Goal: Ask a question

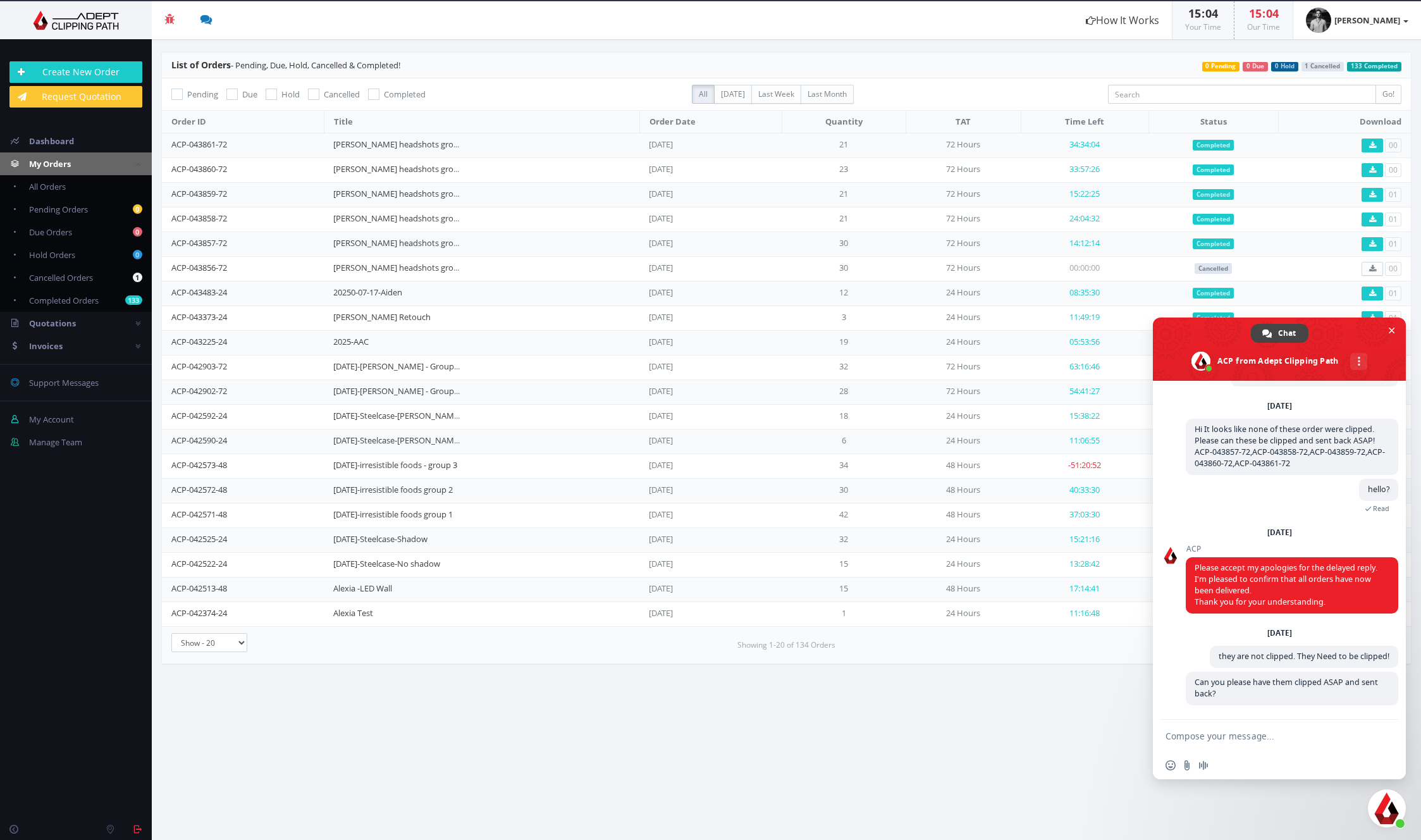
scroll to position [97, 0]
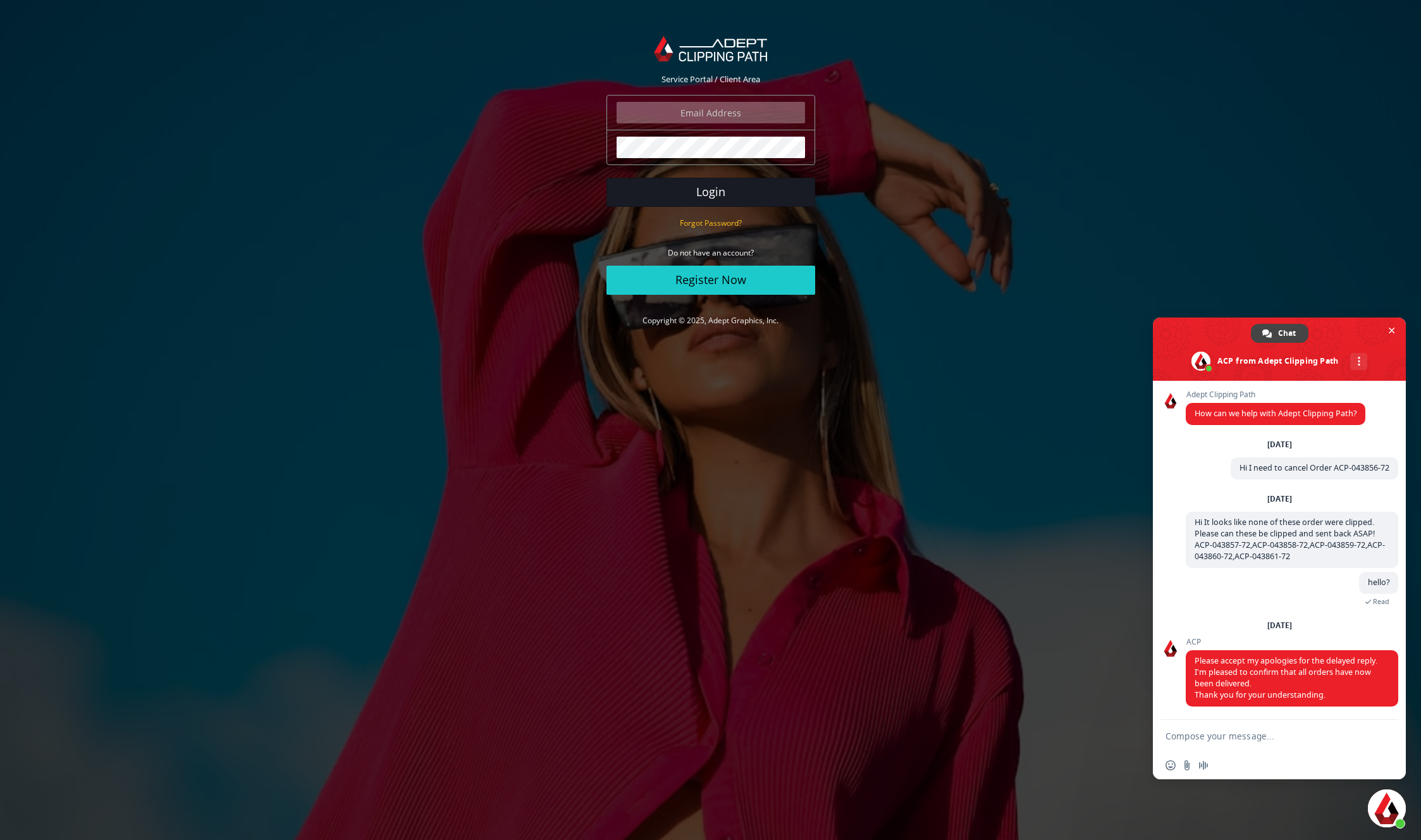
scroll to position [97, 0]
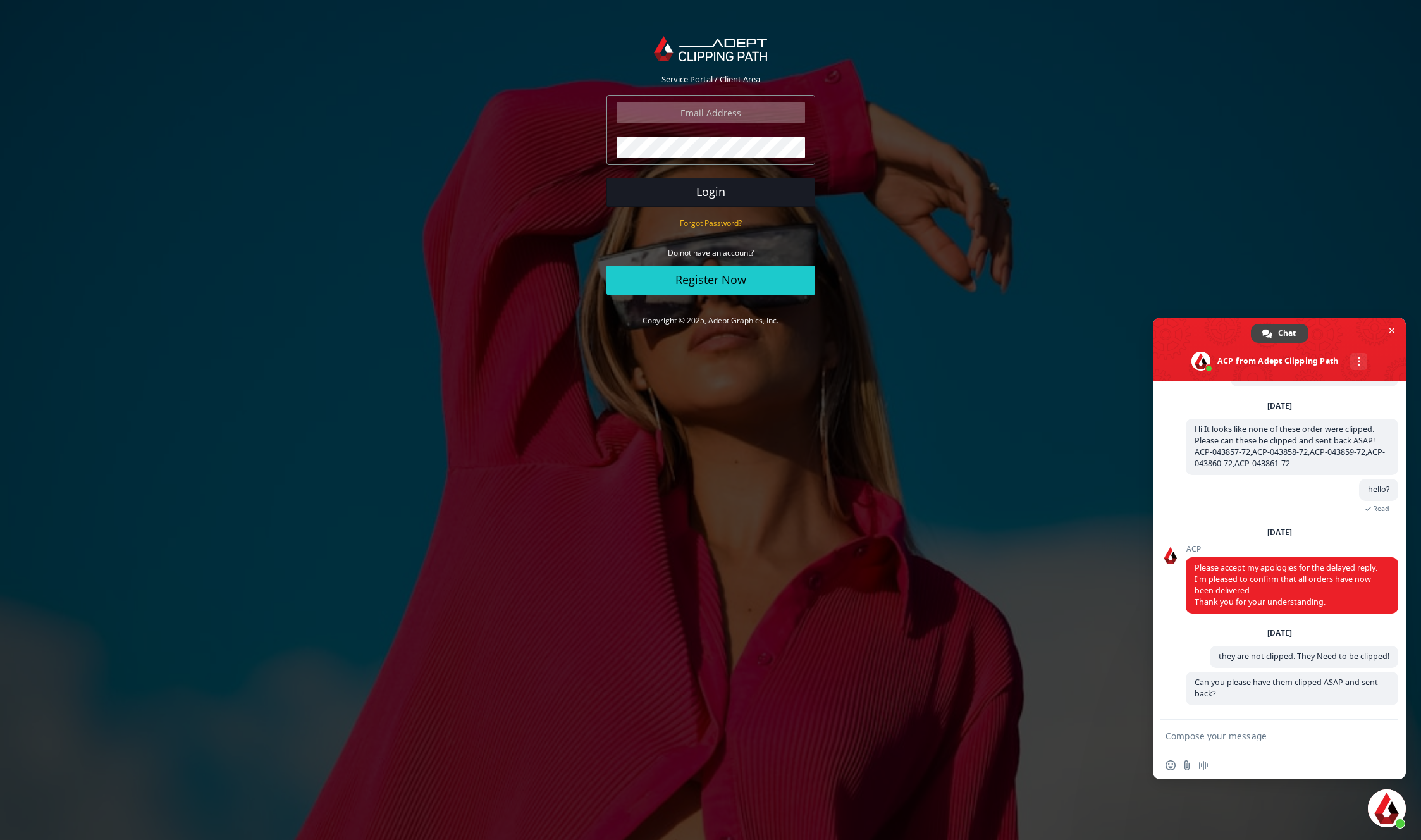
type input "thomasingersoll25@yahoo.com"
click at [703, 191] on button "Login" at bounding box center [711, 191] width 209 height 29
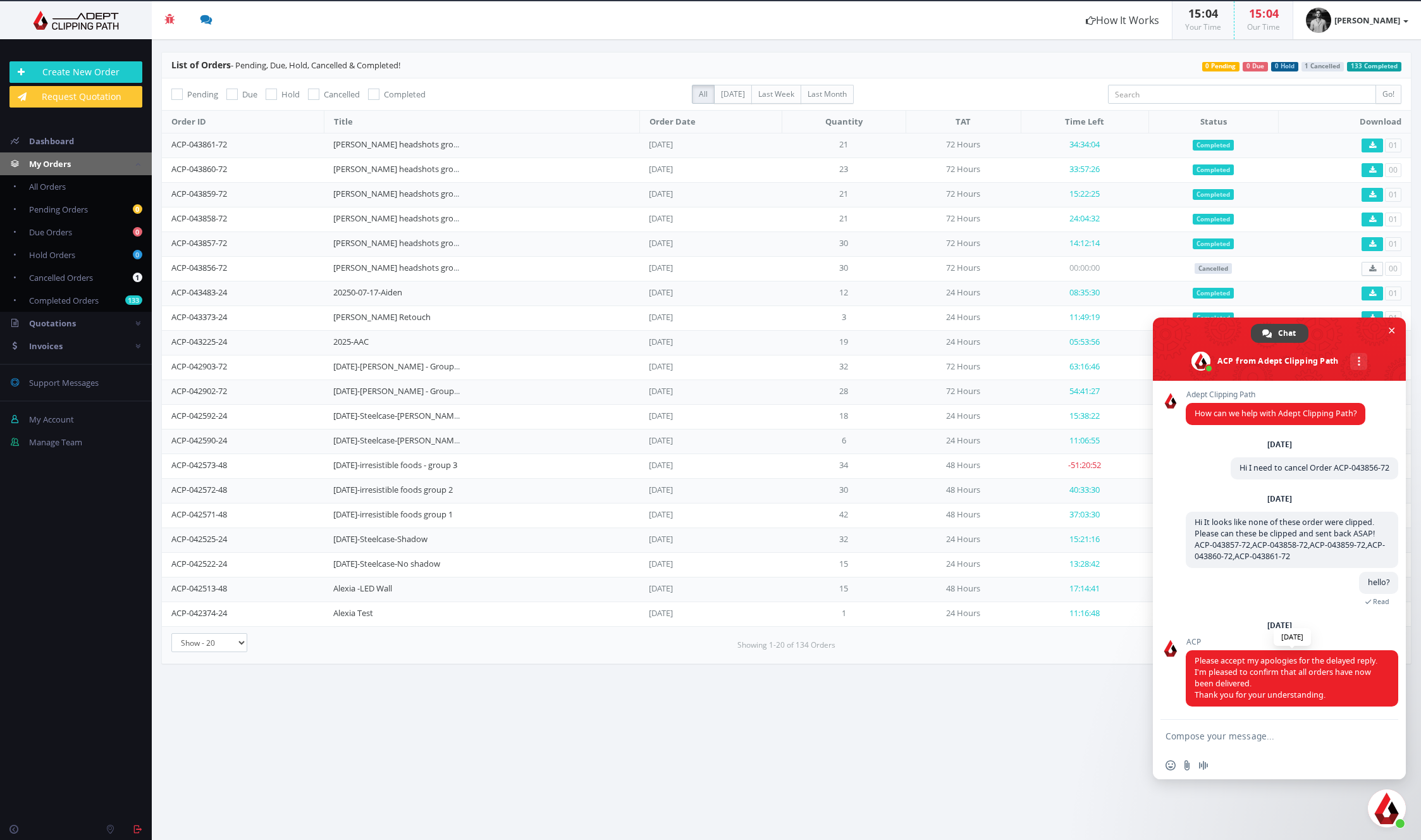
scroll to position [97, 0]
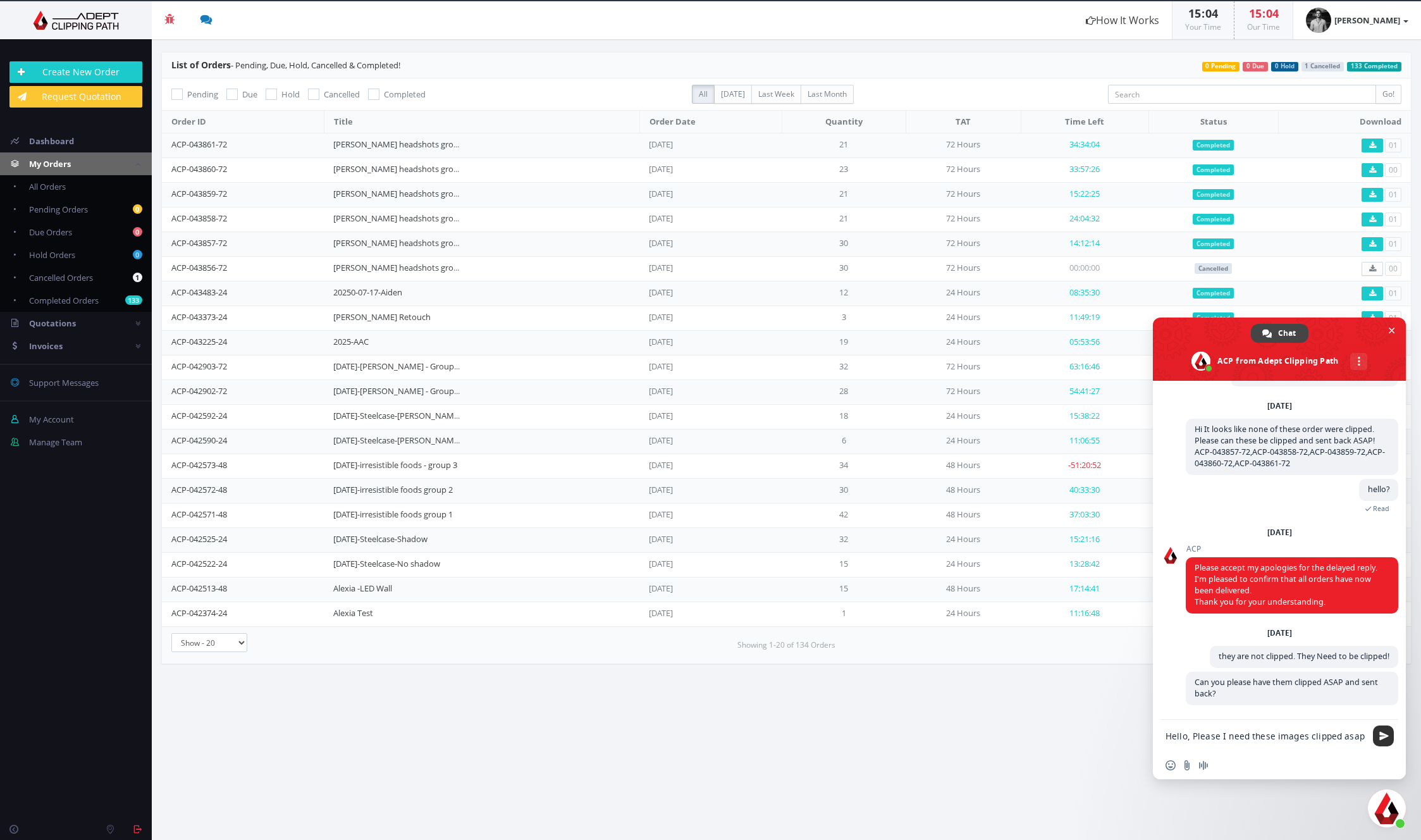
type textarea "Hello, Please I need these images clipped asap"
drag, startPoint x: 1382, startPoint y: 741, endPoint x: 1353, endPoint y: 735, distance: 29.6
click at [1382, 741] on span "Send" at bounding box center [1383, 736] width 21 height 21
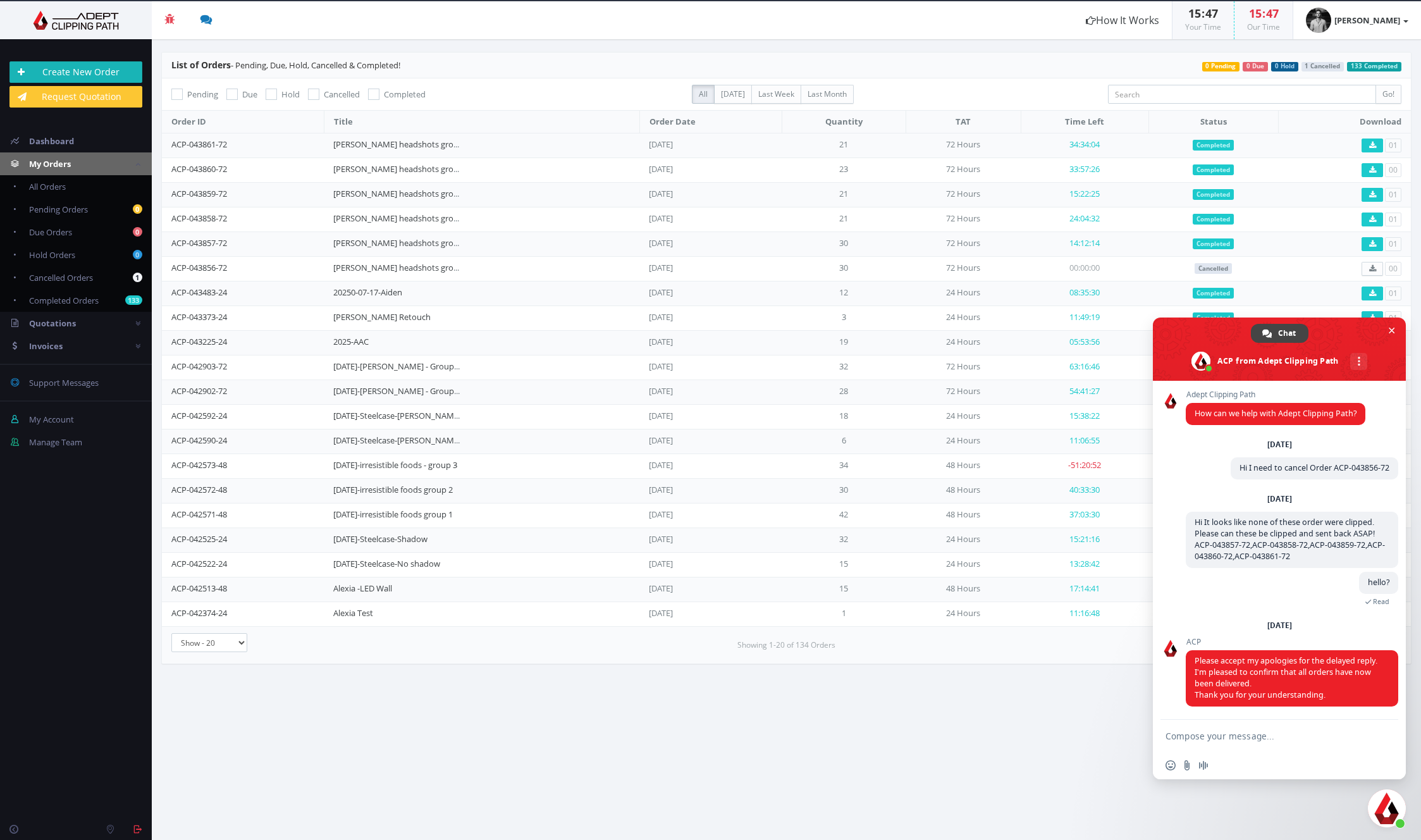
scroll to position [123, 0]
